Goal: Task Accomplishment & Management: Complete application form

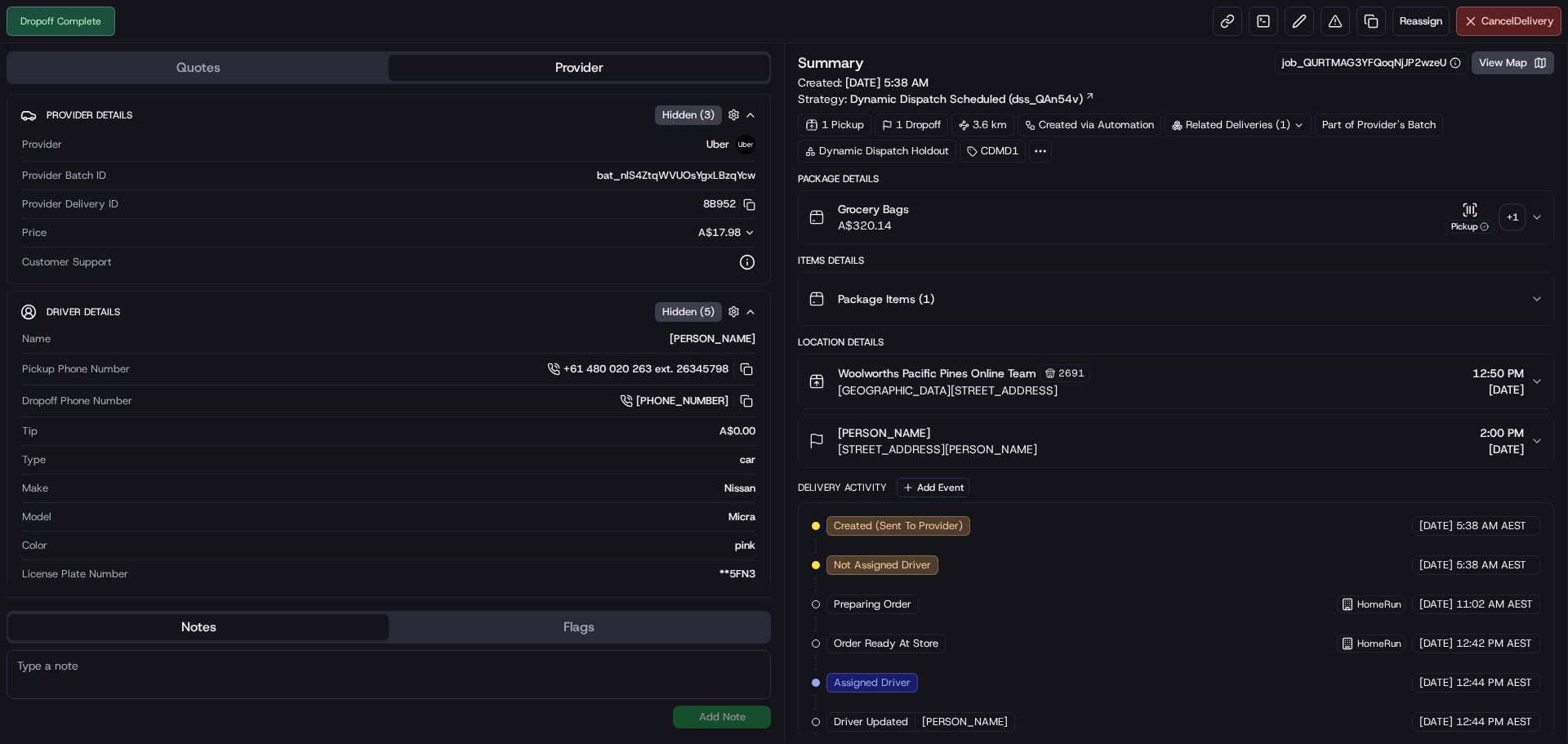
click at [1520, 216] on div "+ 1" at bounding box center [1512, 217] width 23 height 23
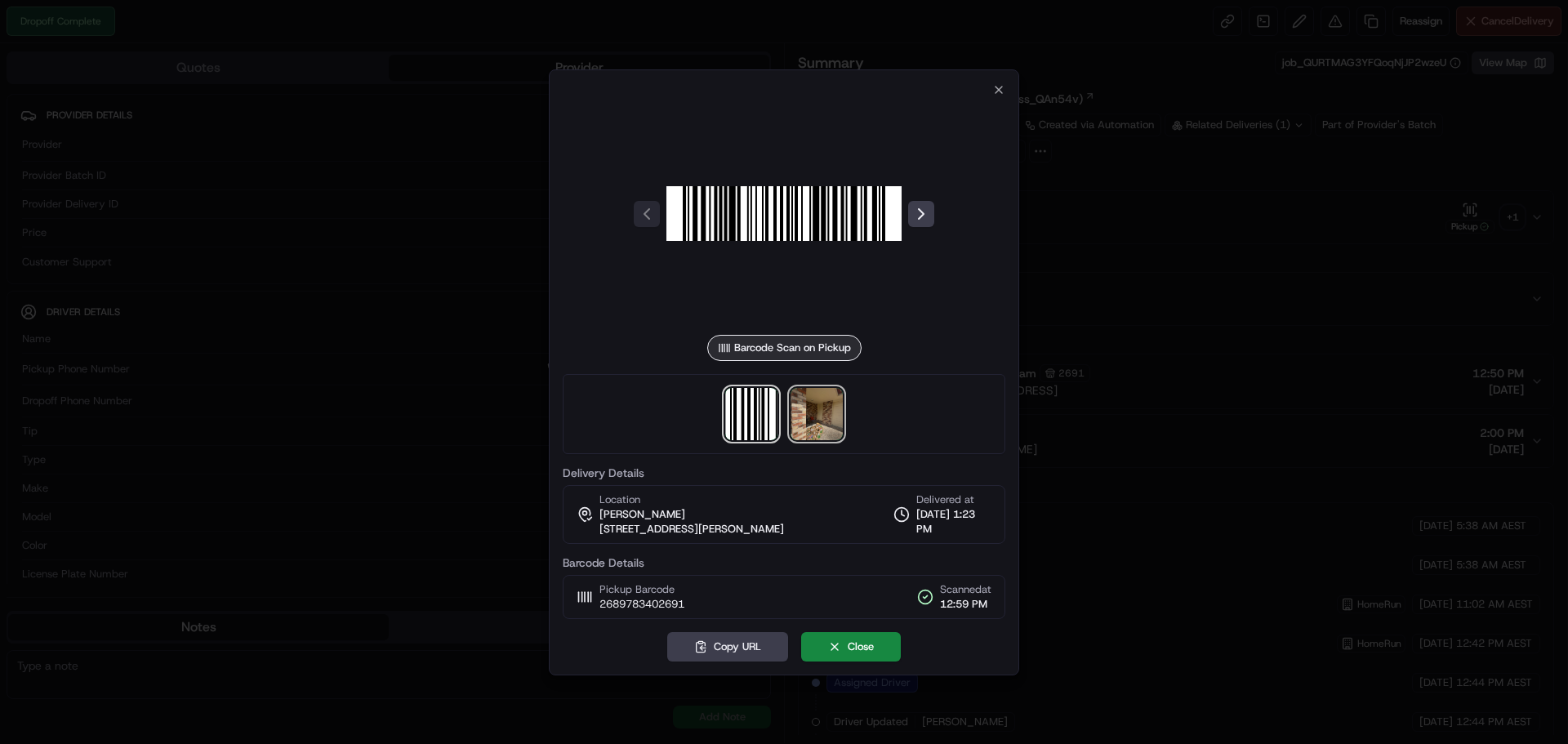
click at [824, 408] on img at bounding box center [817, 413] width 53 height 53
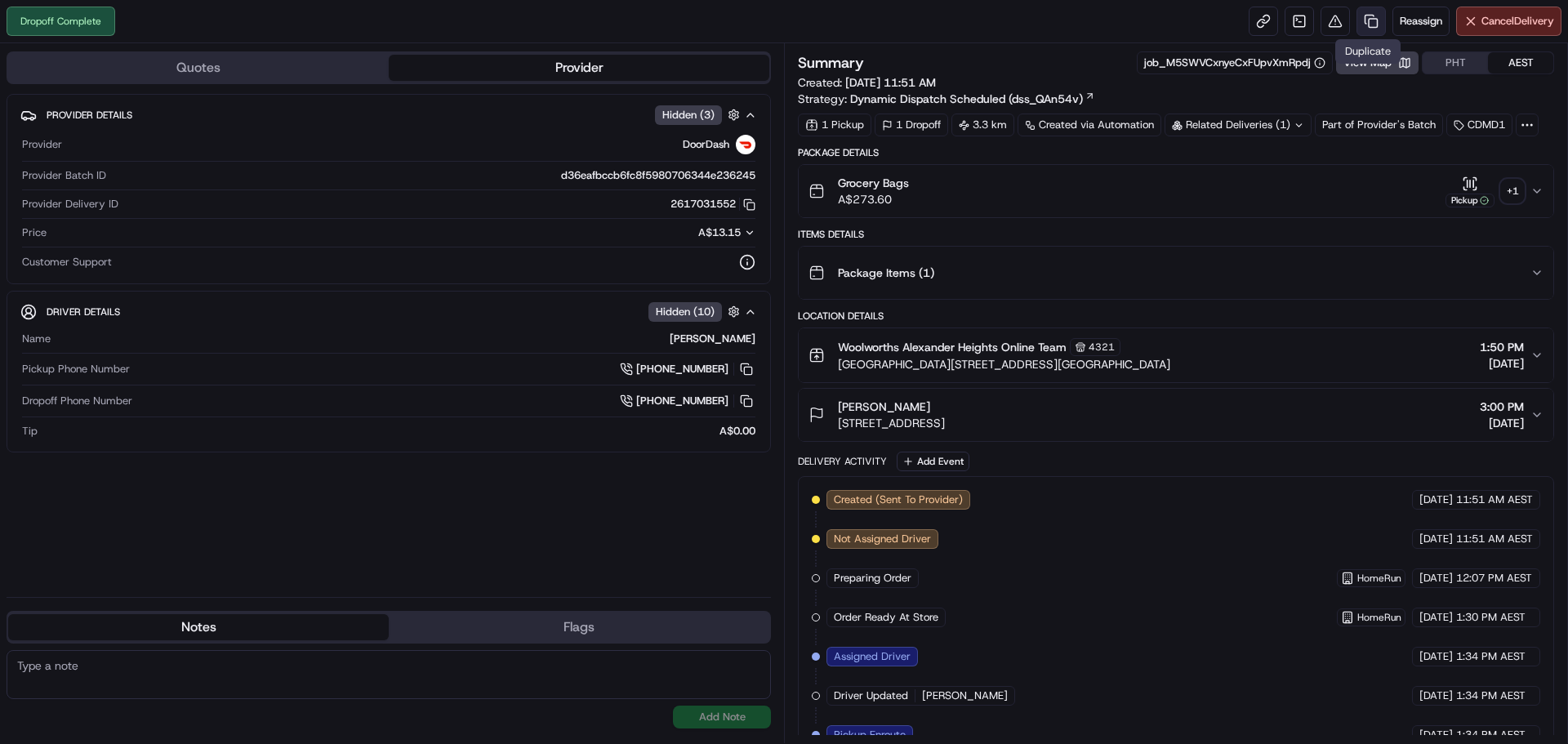
click at [1365, 14] on link at bounding box center [1371, 22] width 30 height 30
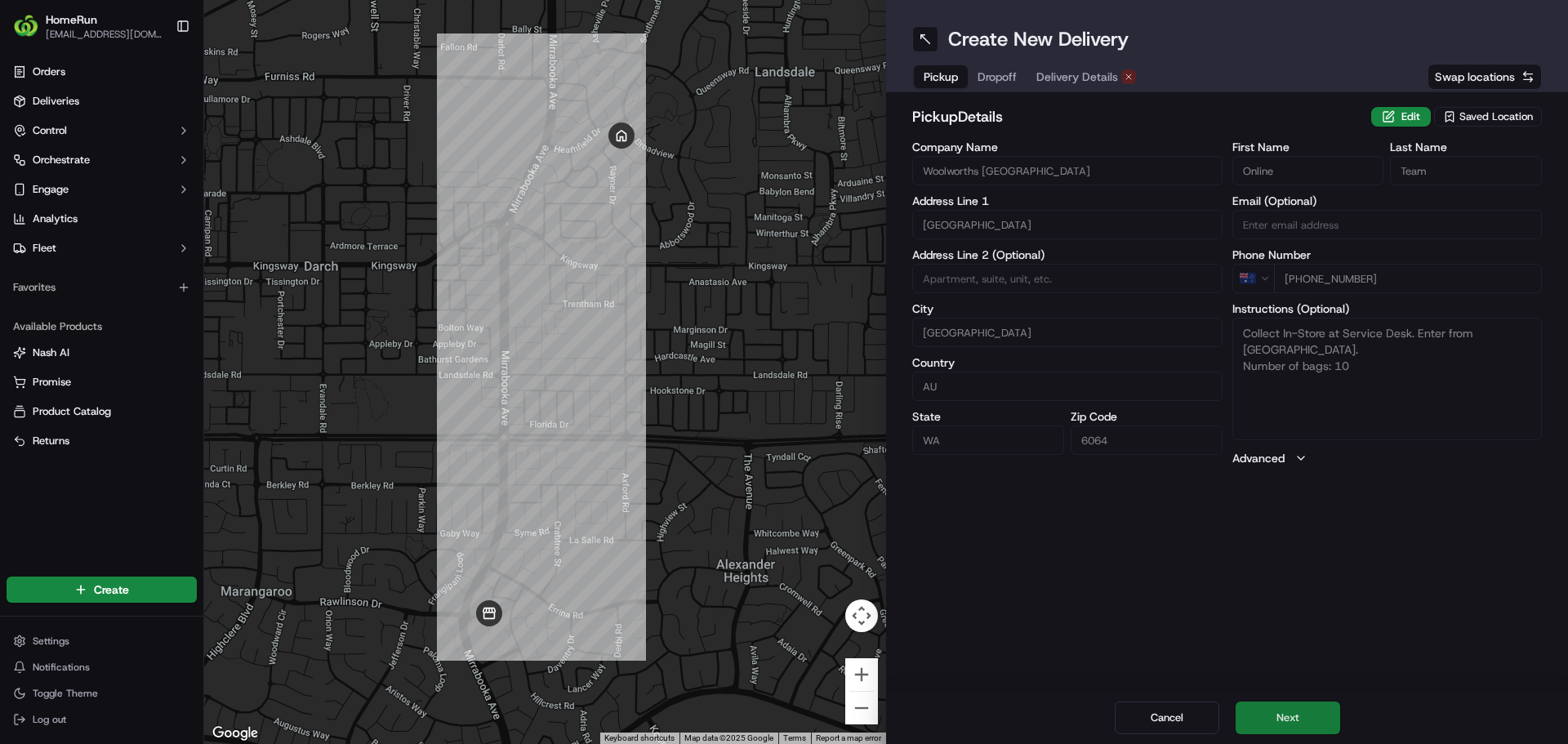
click at [1259, 708] on button "Next" at bounding box center [1288, 717] width 104 height 33
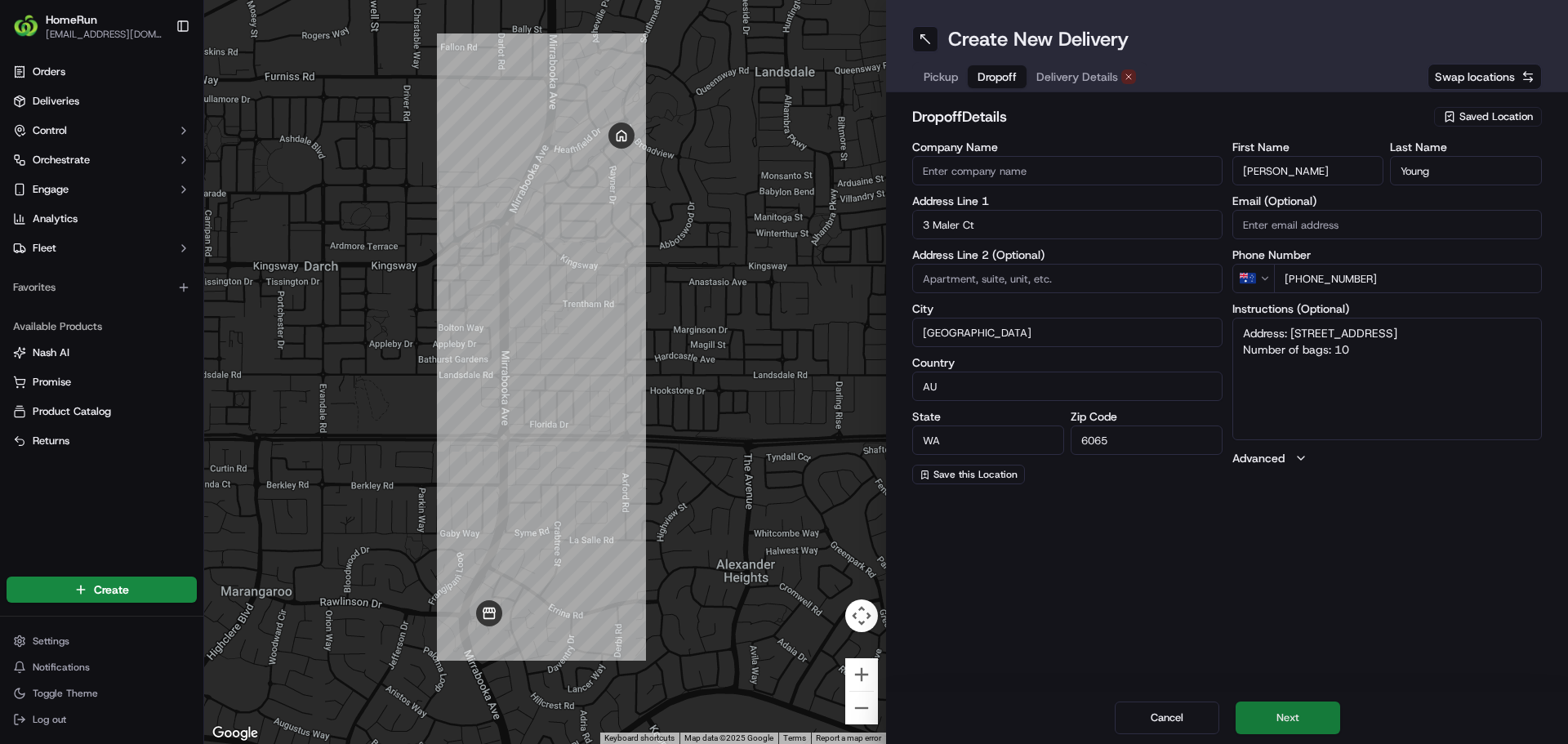
click at [1264, 721] on button "Next" at bounding box center [1288, 717] width 104 height 33
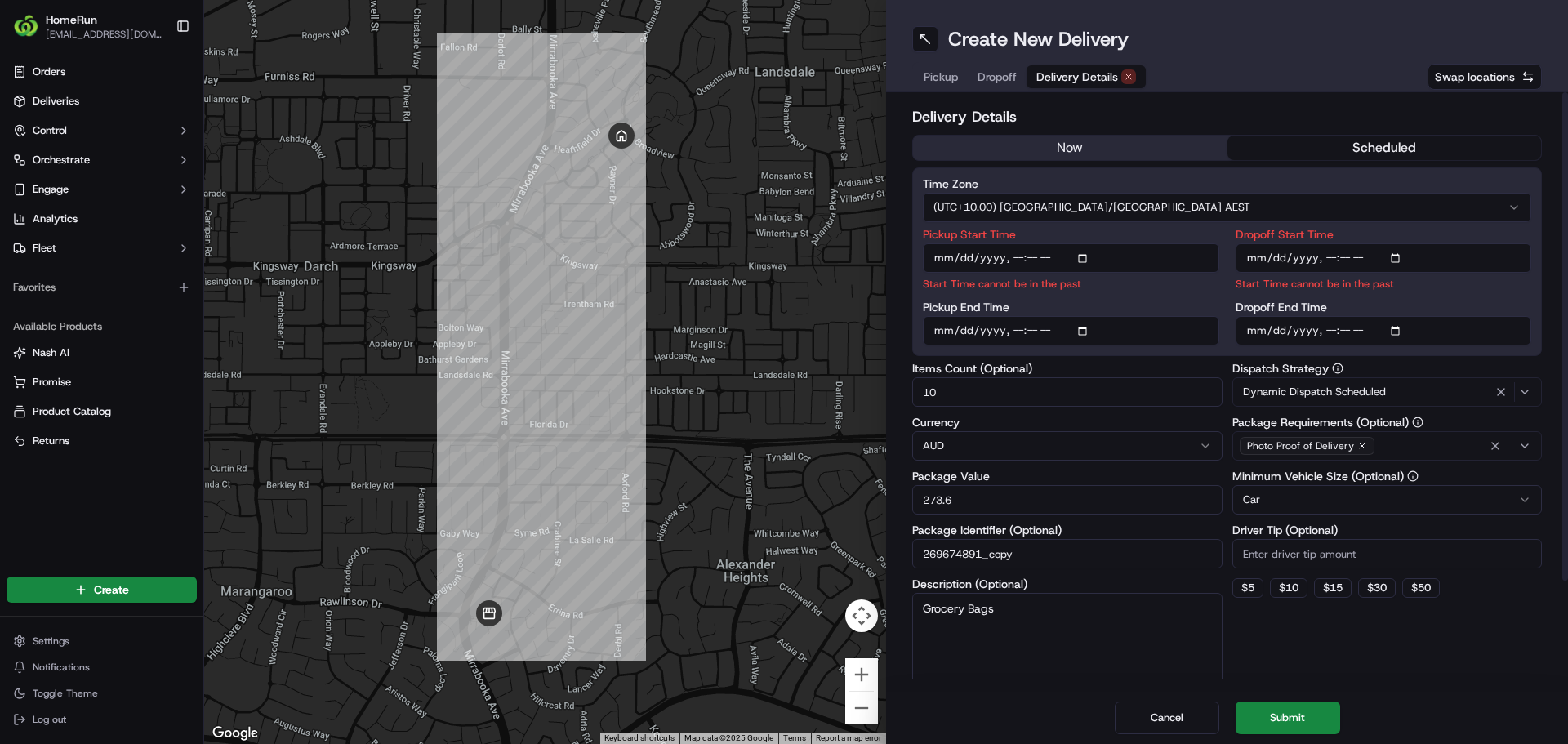
click at [1138, 146] on button "now" at bounding box center [1070, 147] width 314 height 25
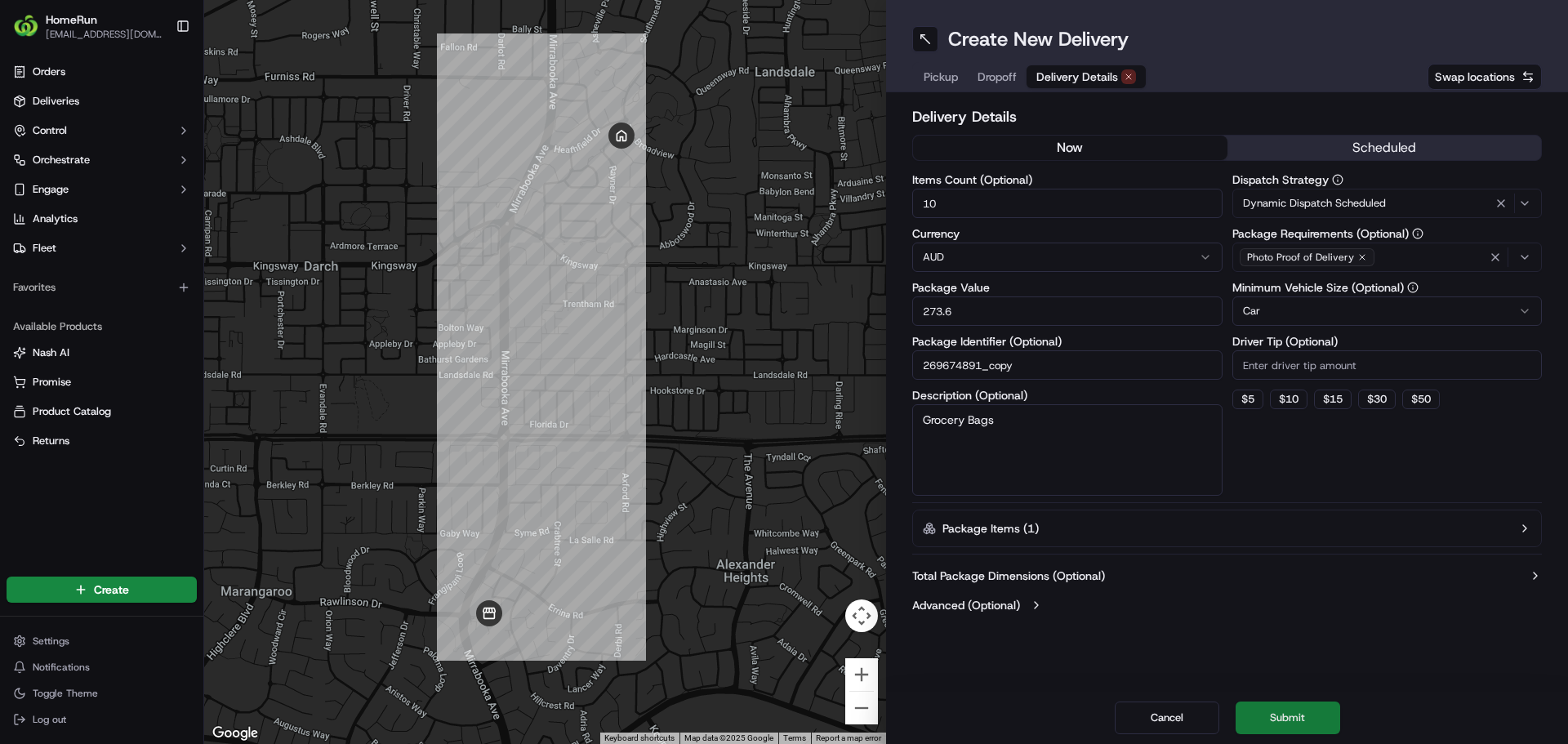
click at [1290, 713] on button "Submit" at bounding box center [1288, 717] width 104 height 33
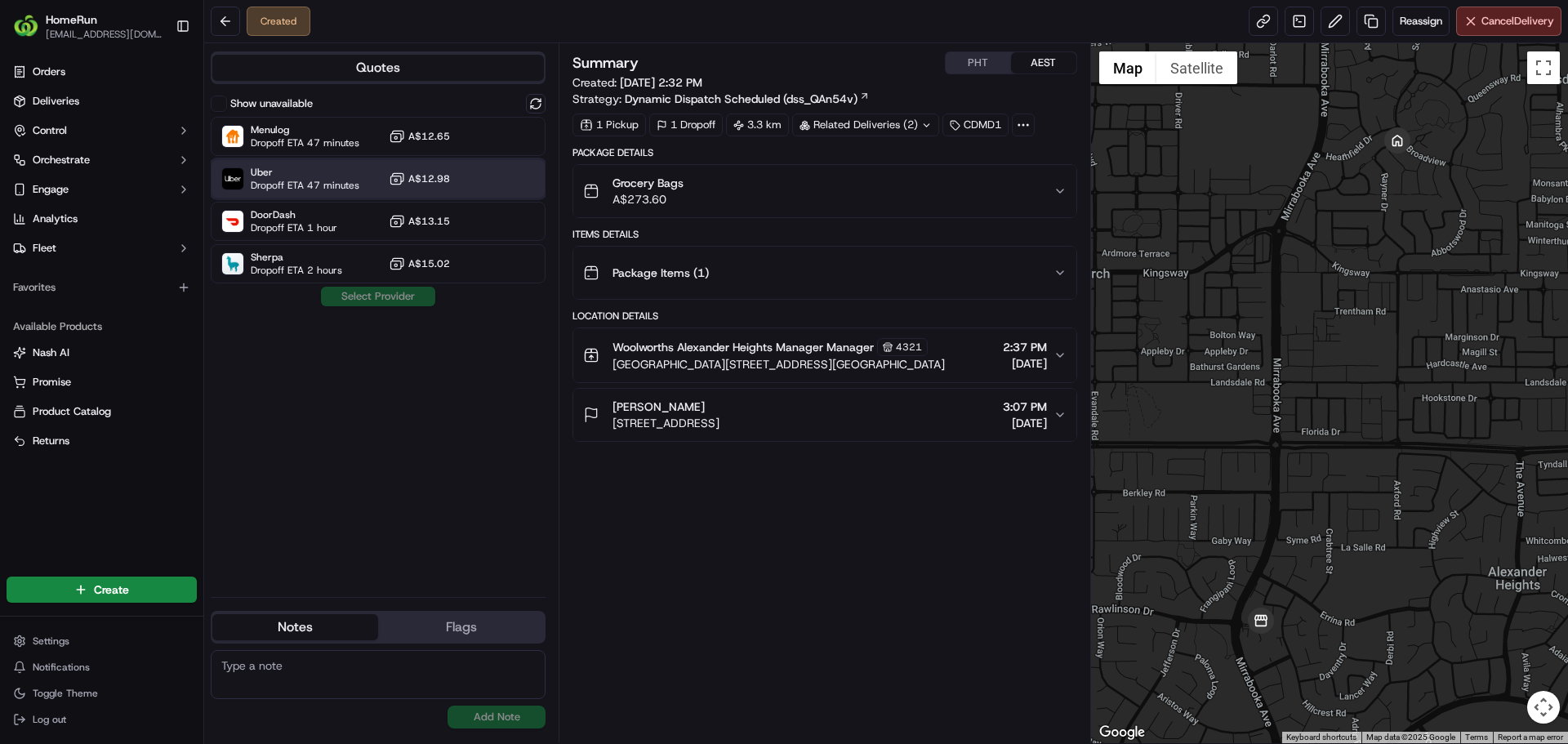
click at [475, 175] on div "Uber Dropoff ETA 47 minutes A$12.98" at bounding box center [378, 178] width 335 height 39
click at [390, 294] on button "Assign Provider" at bounding box center [378, 297] width 116 height 20
